Goal: Information Seeking & Learning: Learn about a topic

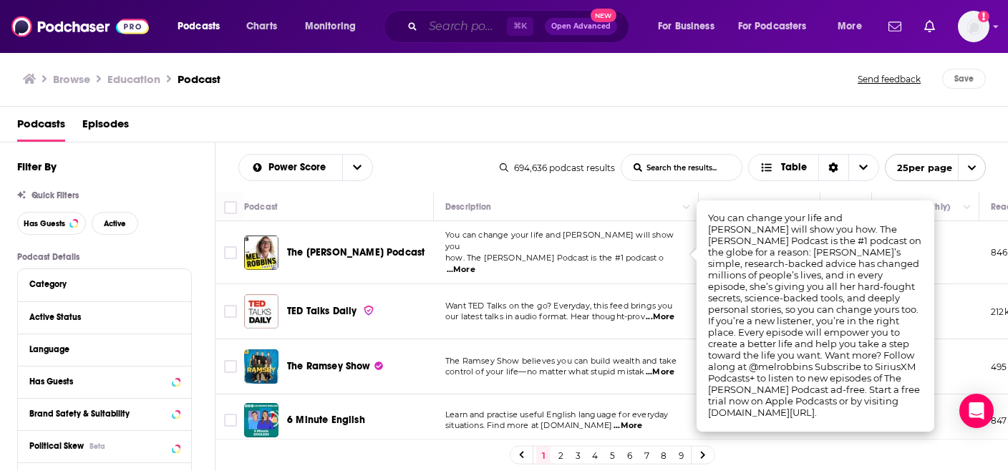
click at [450, 32] on input "Search podcasts, credits, & more..." at bounding box center [465, 26] width 84 height 23
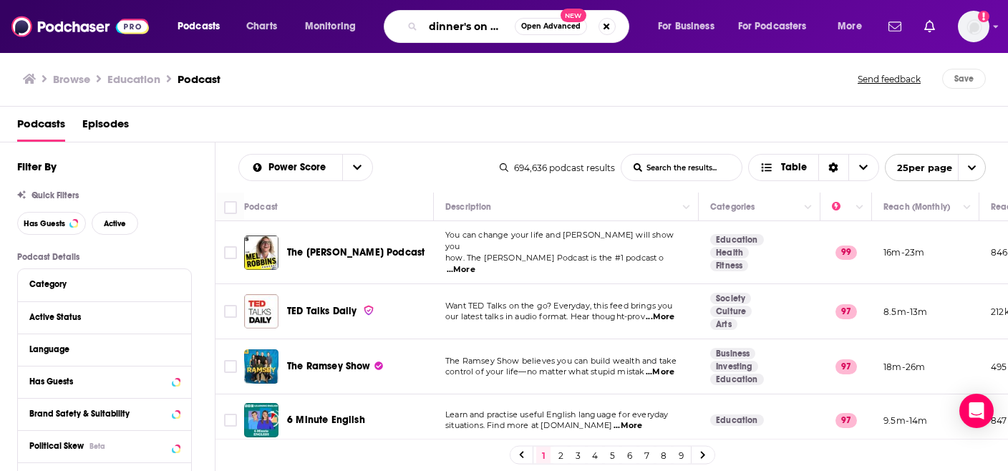
type input "dinner's on me"
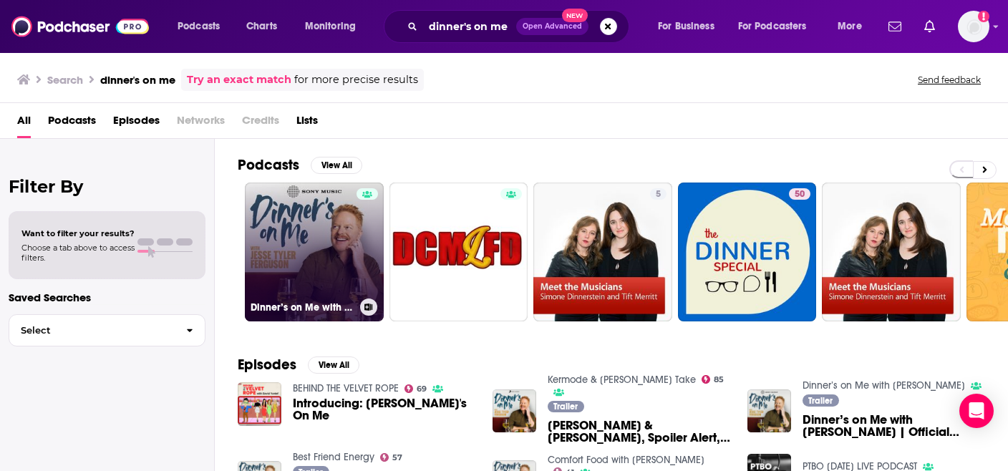
click at [293, 243] on link "Dinner’s on Me with [PERSON_NAME]" at bounding box center [314, 252] width 139 height 139
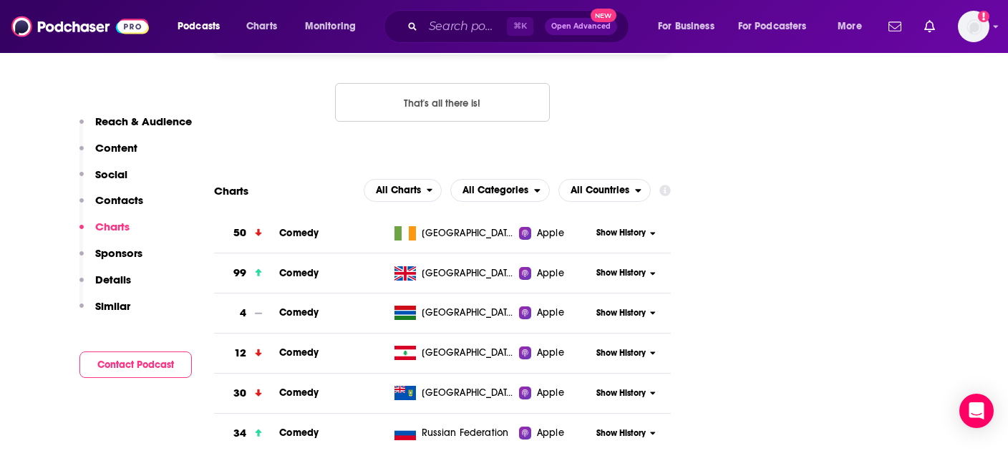
scroll to position [1456, 0]
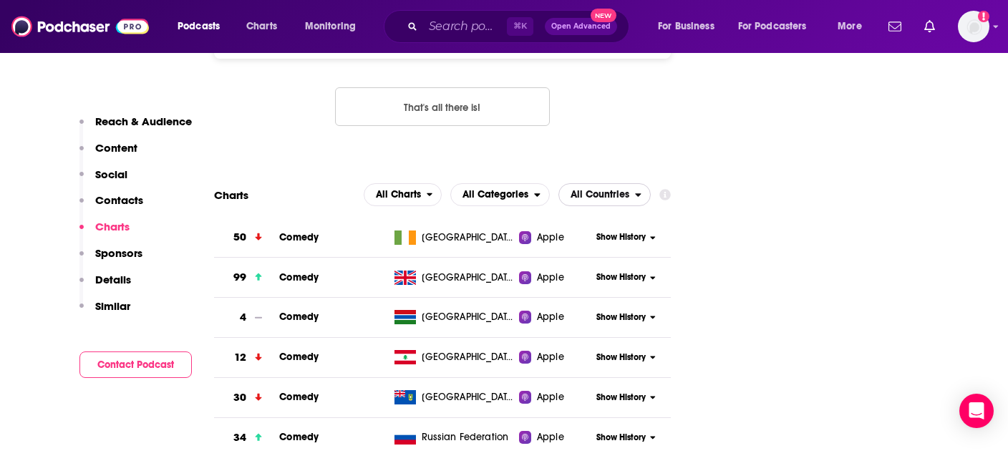
click at [601, 190] on span "All Countries" at bounding box center [600, 195] width 59 height 10
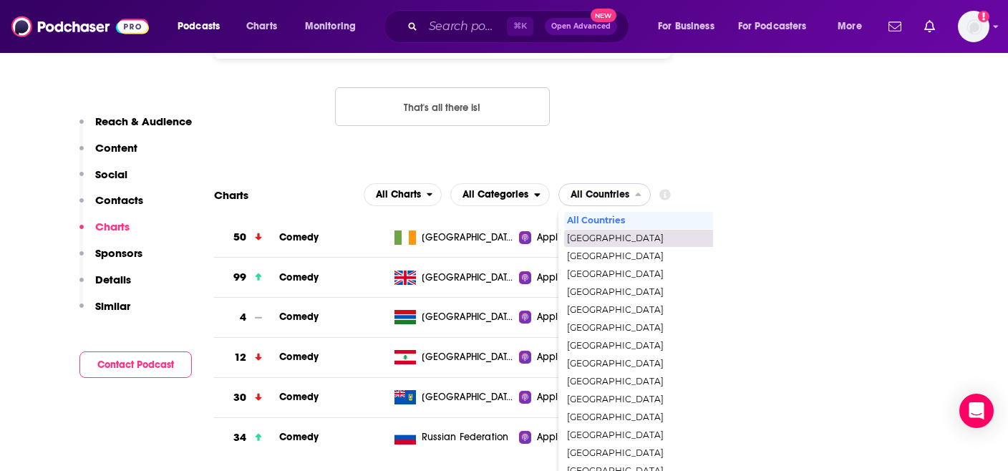
click at [600, 234] on span "[GEOGRAPHIC_DATA]" at bounding box center [666, 238] width 198 height 9
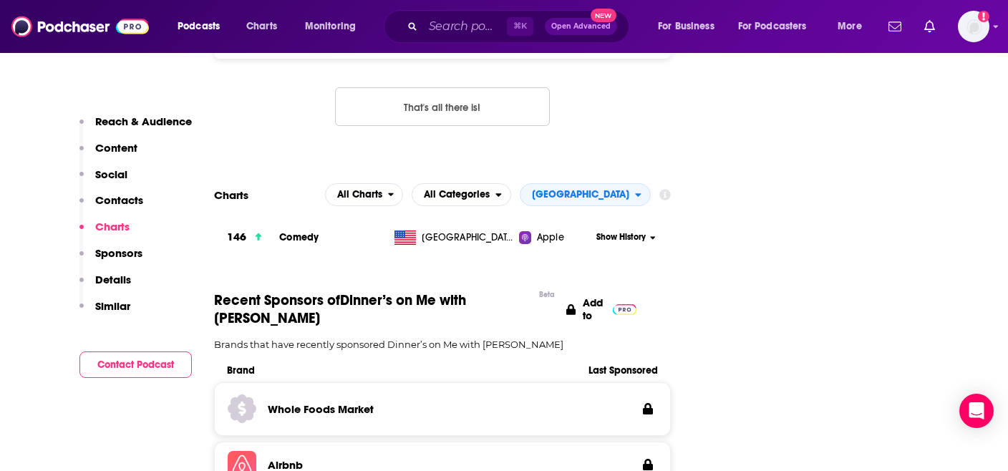
click at [614, 231] on span "Show History" at bounding box center [620, 237] width 49 height 12
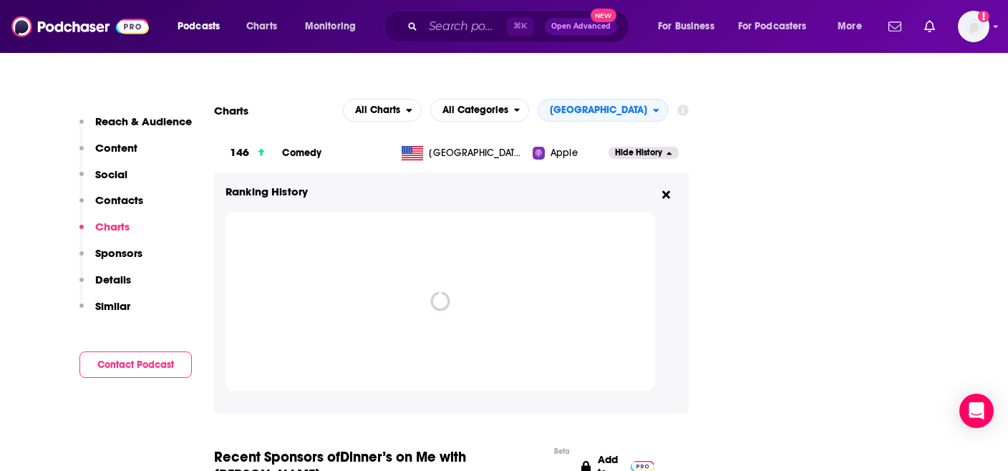
scroll to position [1550, 0]
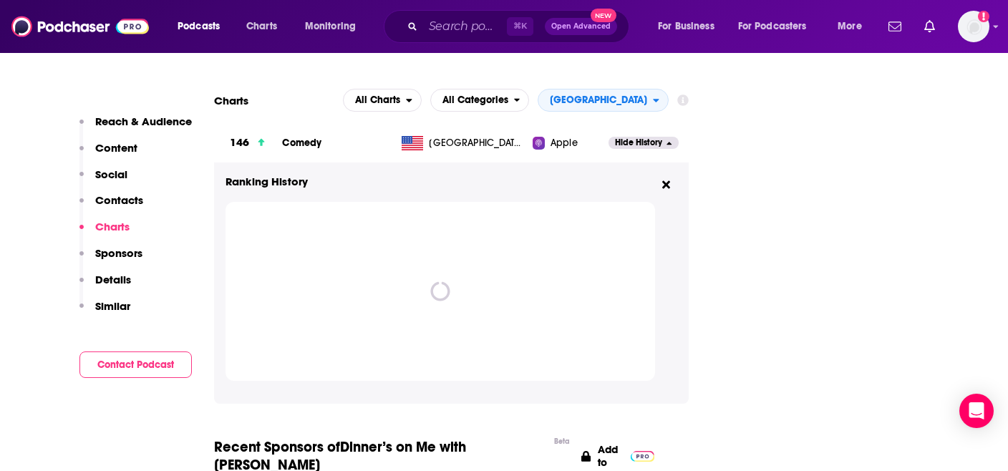
click at [548, 281] on div "spinner" at bounding box center [441, 290] width 430 height 19
click at [420, 163] on div "Ranking History spinner" at bounding box center [451, 283] width 475 height 241
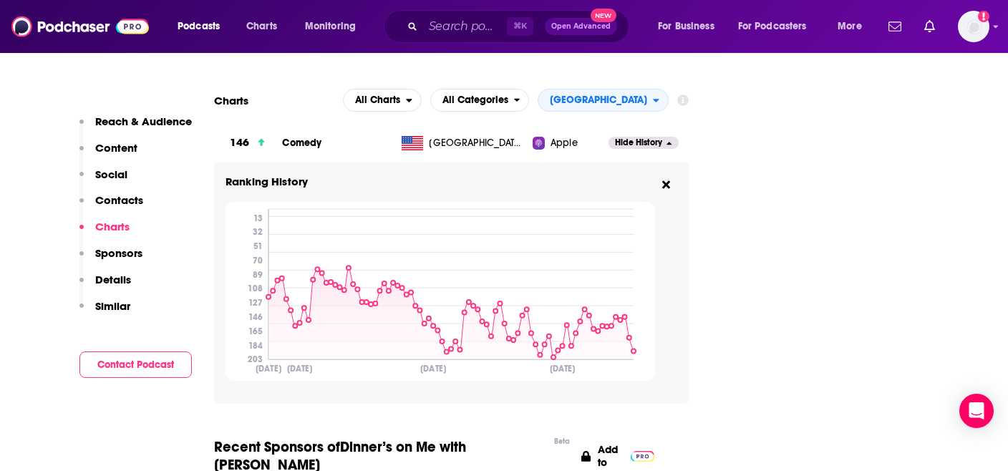
click at [674, 232] on div "Ranking History [DATE] [DATE] [DATE] [DATE] 13 32 51 70 89 108 127 146 165 184 …" at bounding box center [452, 277] width 452 height 207
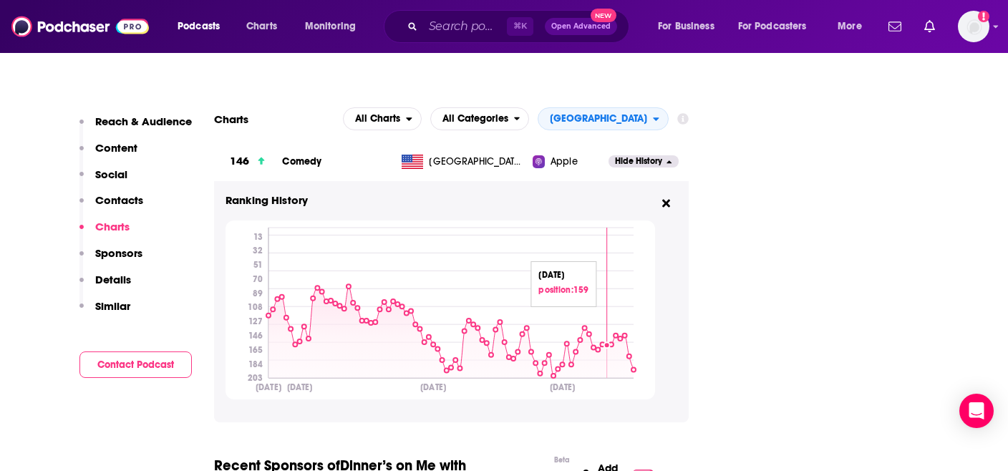
scroll to position [1521, 0]
